Goal: Task Accomplishment & Management: Complete application form

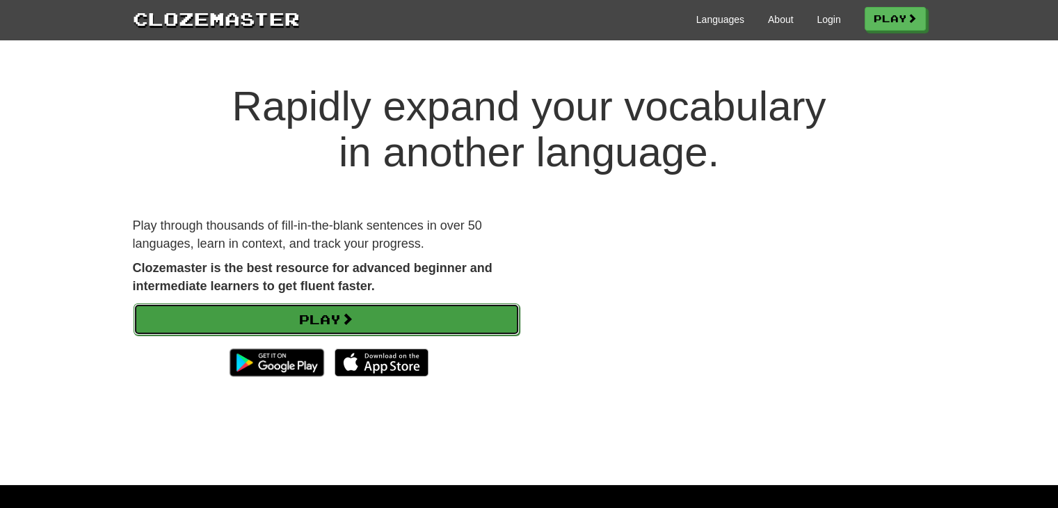
click at [393, 312] on link "Play" at bounding box center [326, 319] width 386 height 32
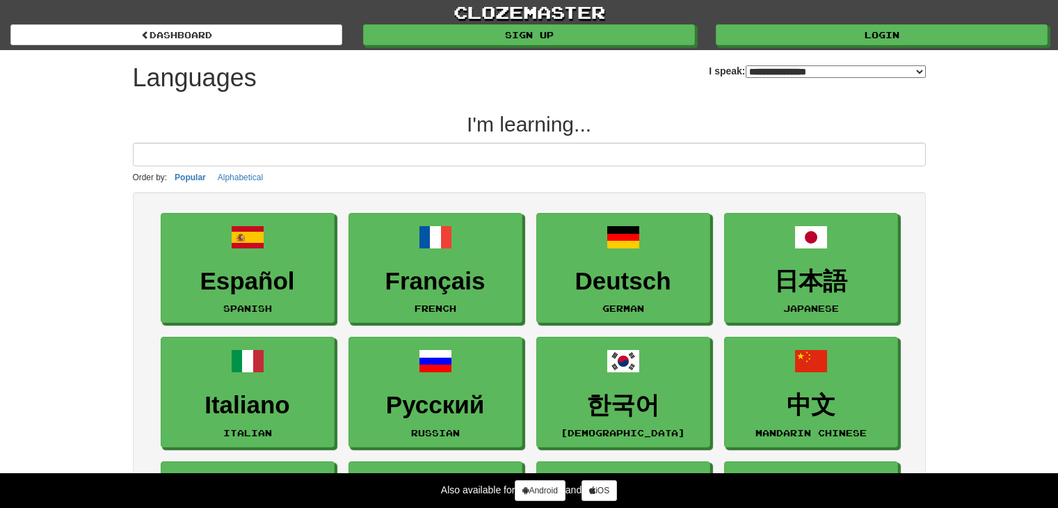
select select "*******"
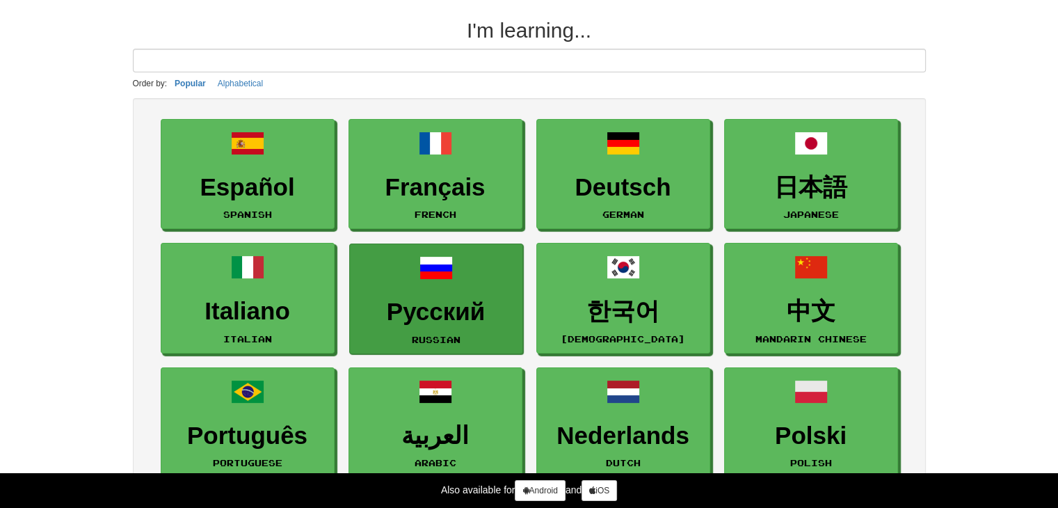
scroll to position [70, 0]
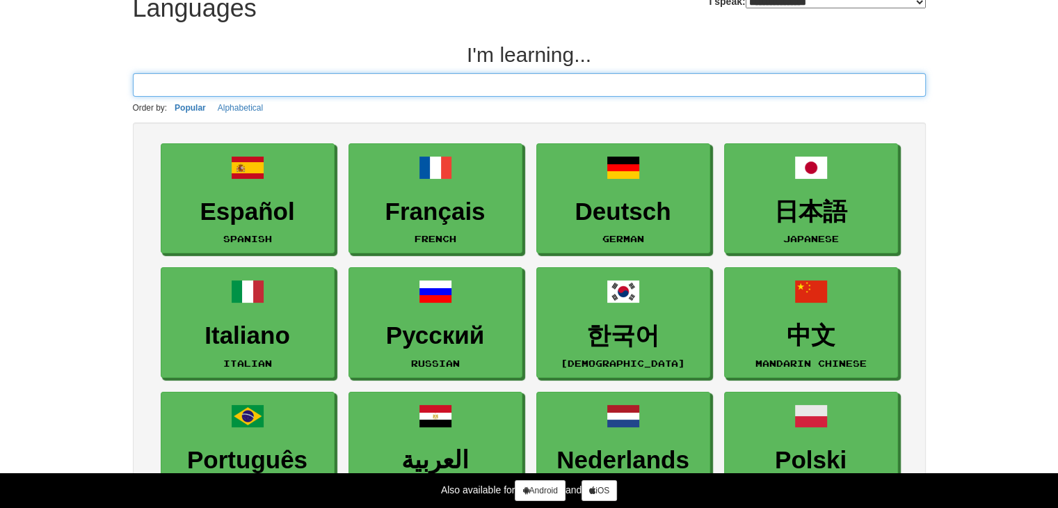
click at [384, 79] on input at bounding box center [529, 85] width 793 height 24
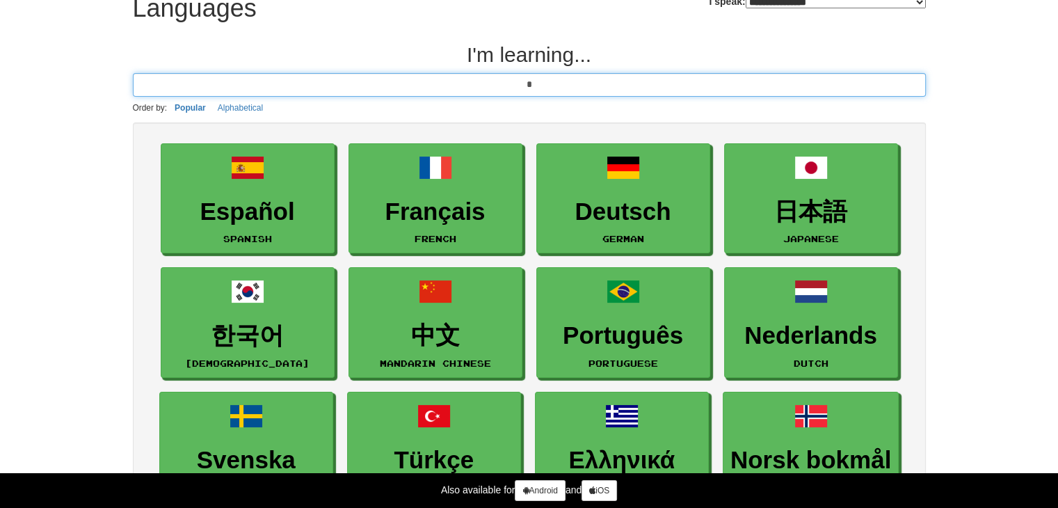
click at [376, 82] on input "*" at bounding box center [529, 85] width 793 height 24
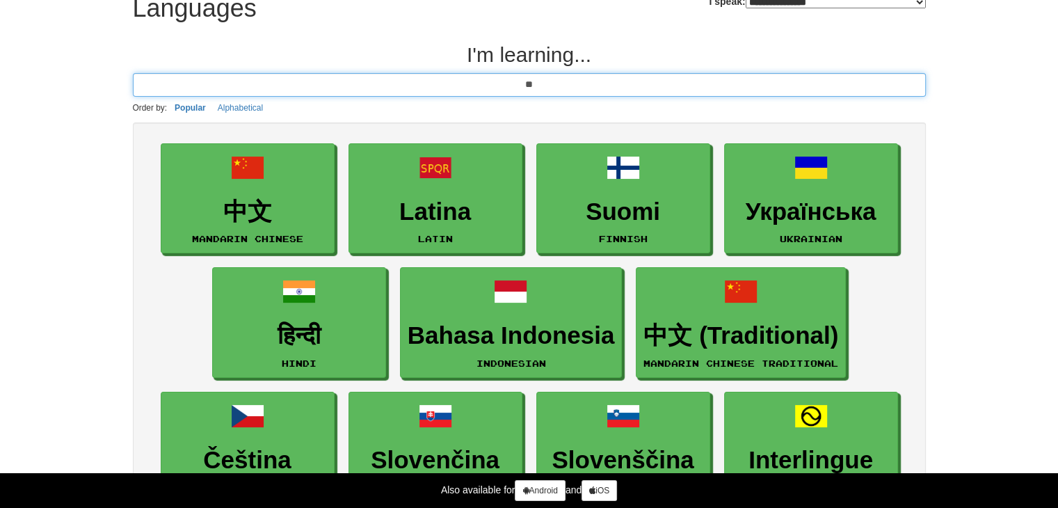
type input "*"
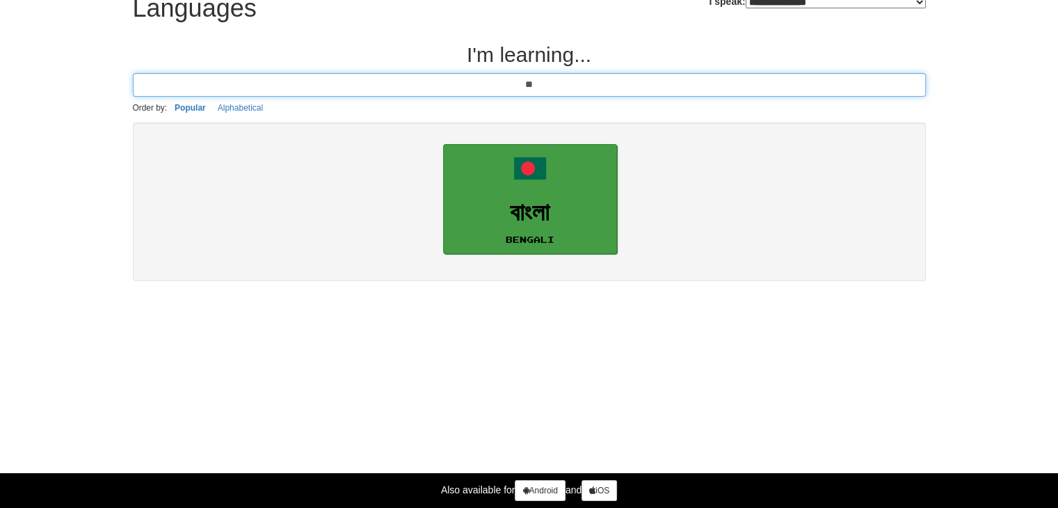
type input "*"
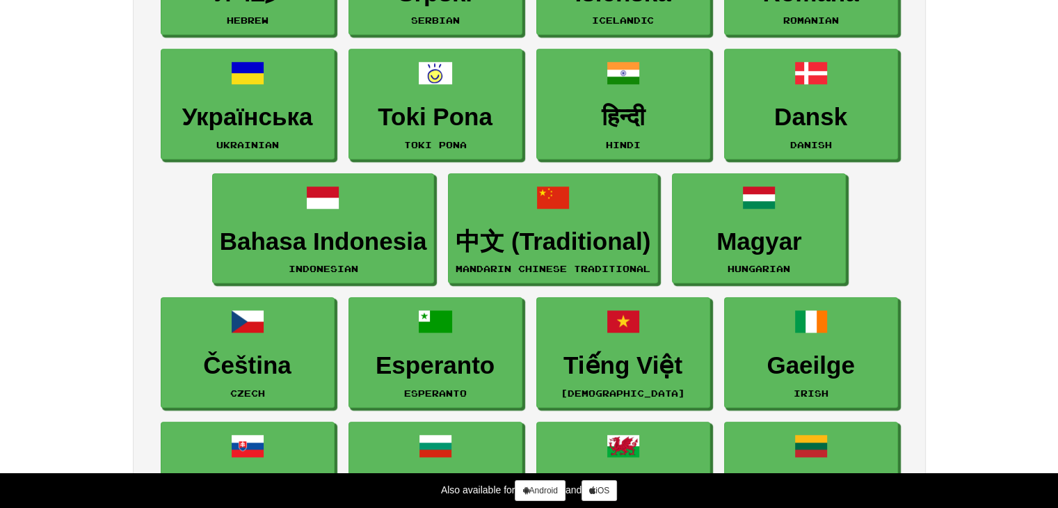
scroll to position [0, 0]
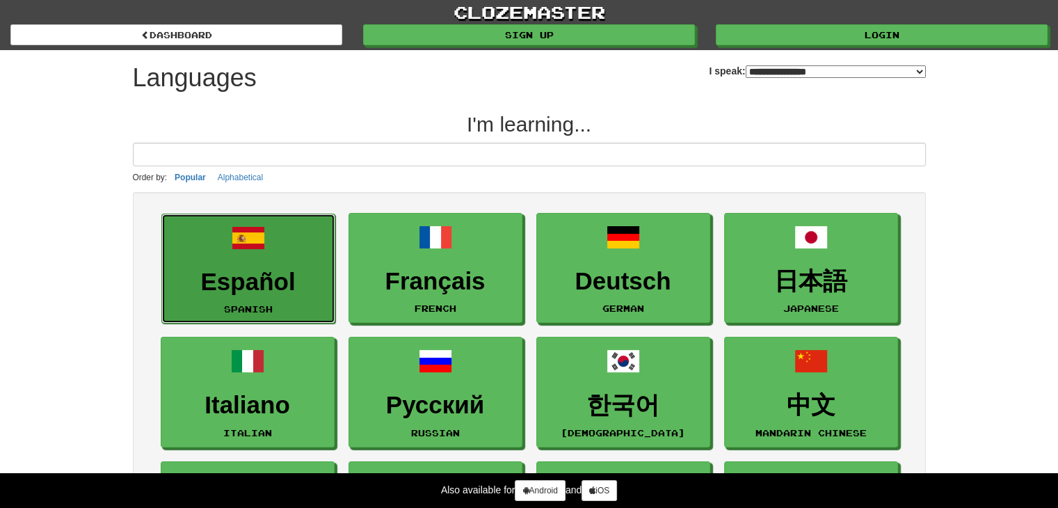
click at [218, 260] on link "Español Spanish" at bounding box center [248, 268] width 174 height 111
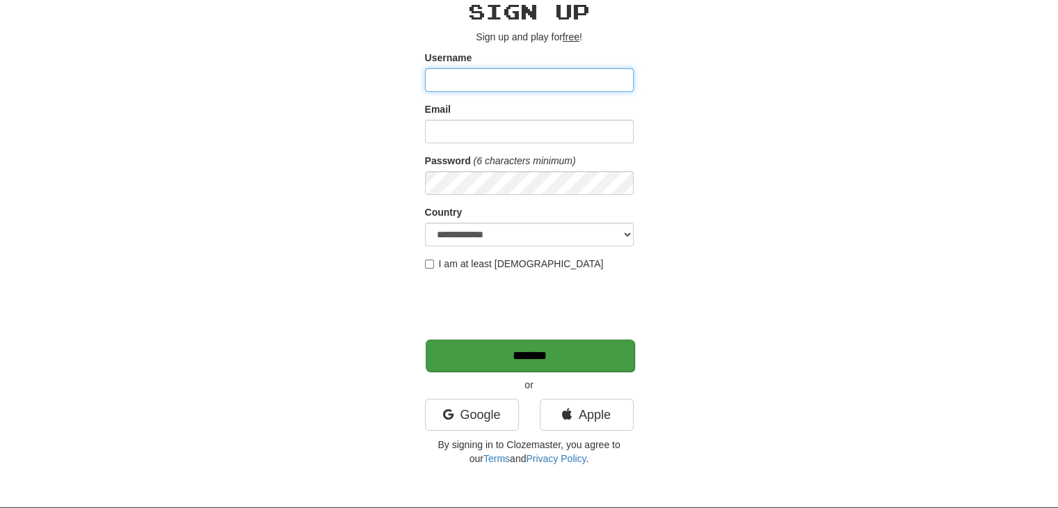
scroll to position [70, 0]
